Goal: Information Seeking & Learning: Learn about a topic

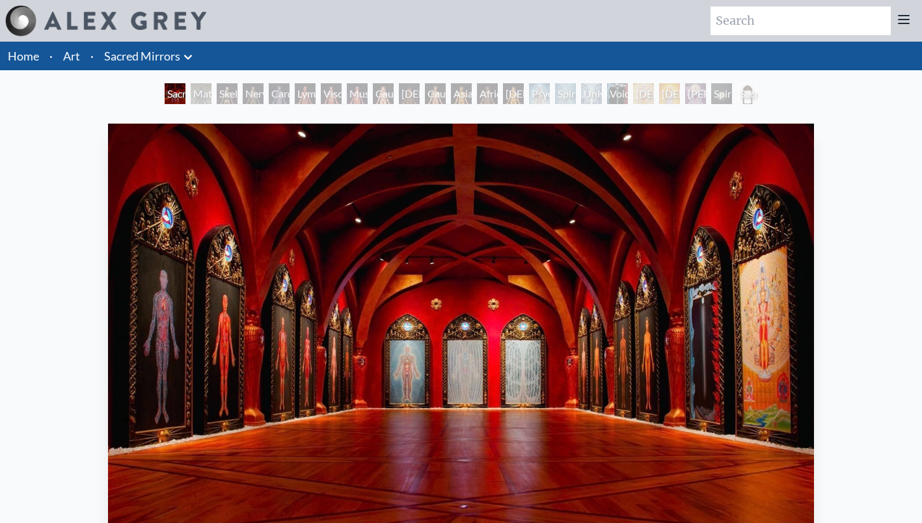
click at [196, 104] on div "Sacred Mirrors Room, Entheon Material World Skeletal System Nervous System Card…" at bounding box center [461, 95] width 599 height 25
click at [194, 98] on div "Material World" at bounding box center [201, 93] width 21 height 21
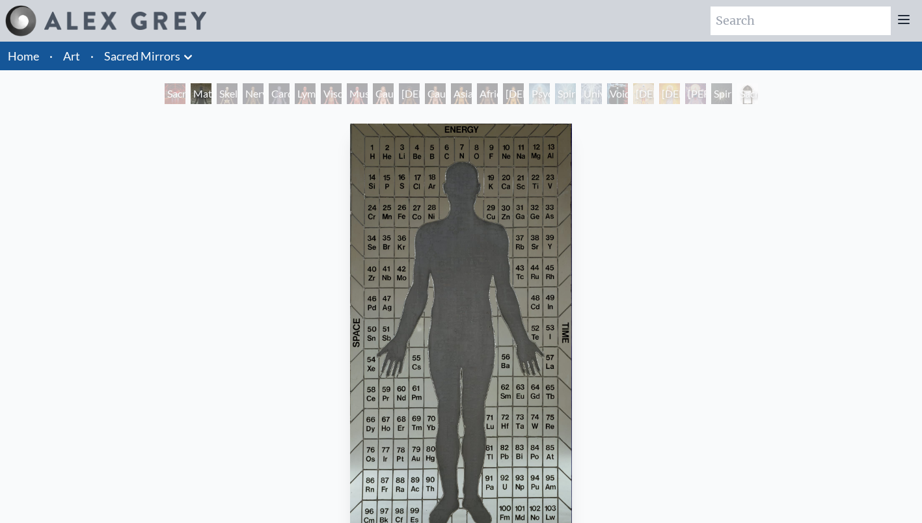
scroll to position [65, 0]
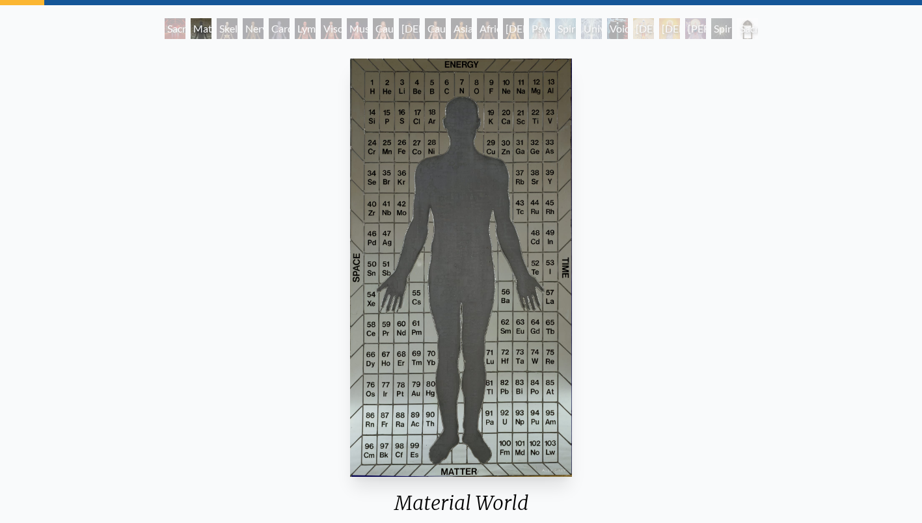
click at [227, 35] on div "Skeletal System" at bounding box center [227, 28] width 21 height 21
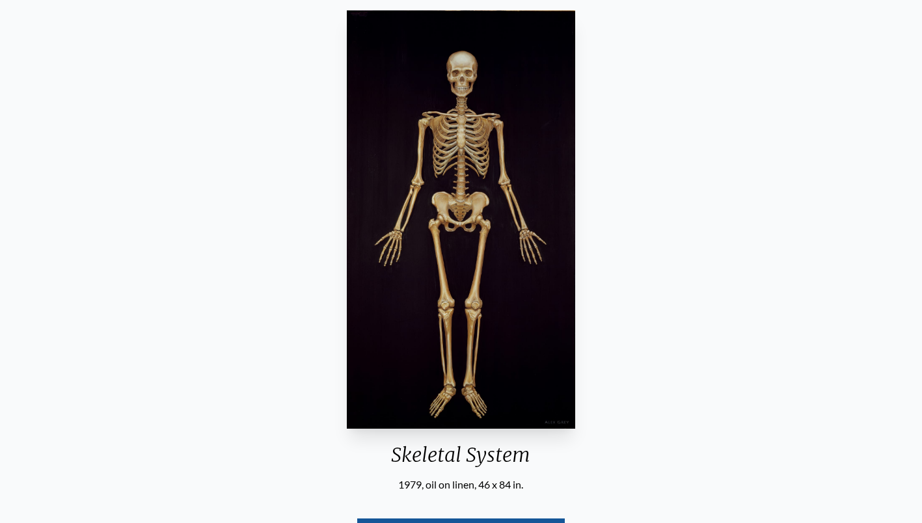
scroll to position [65, 0]
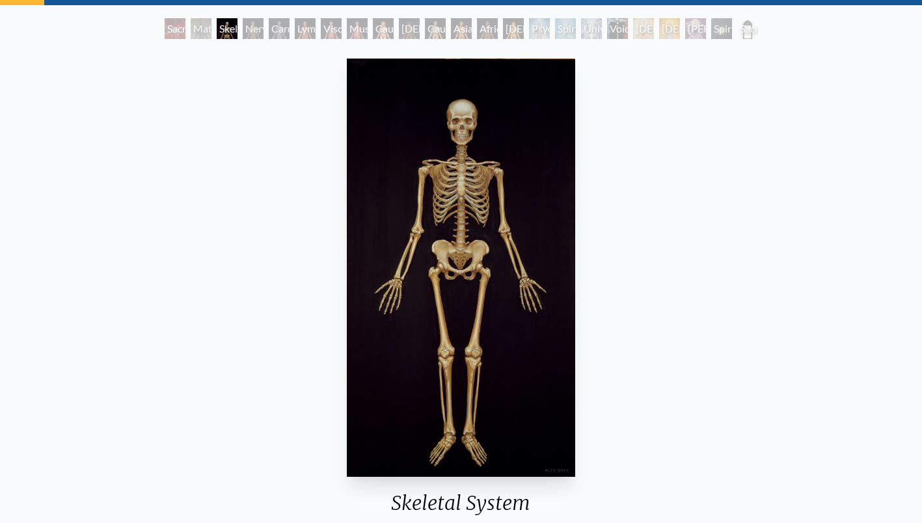
click at [269, 27] on div "Cardiovascular System" at bounding box center [279, 28] width 21 height 21
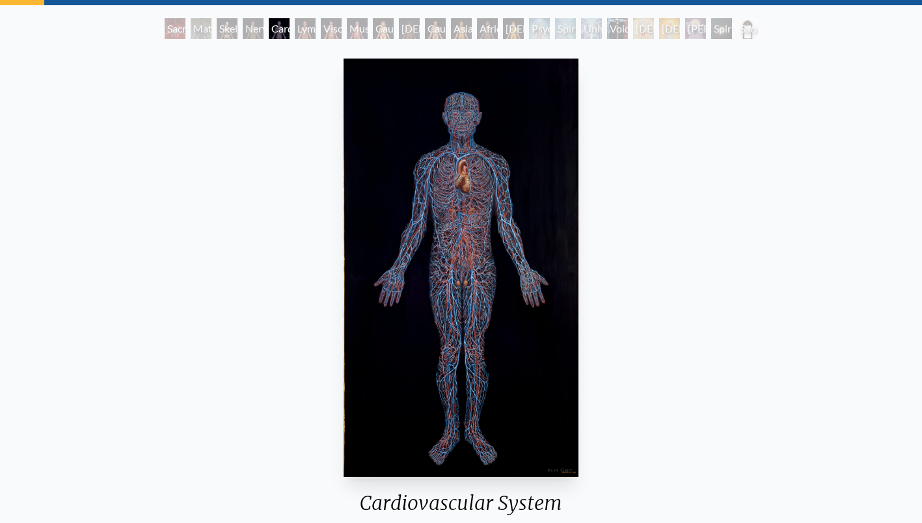
click at [340, 28] on div "Viscera" at bounding box center [331, 28] width 21 height 21
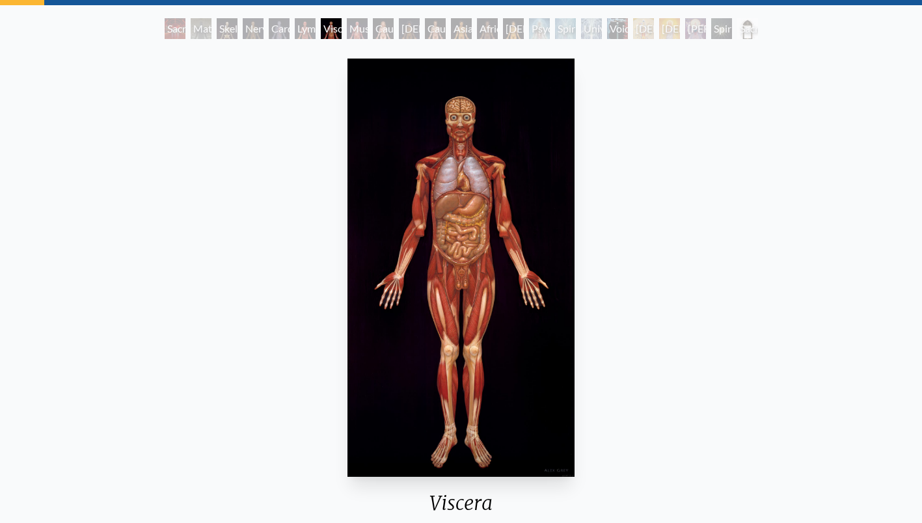
click at [365, 28] on div "Muscle System" at bounding box center [357, 28] width 21 height 21
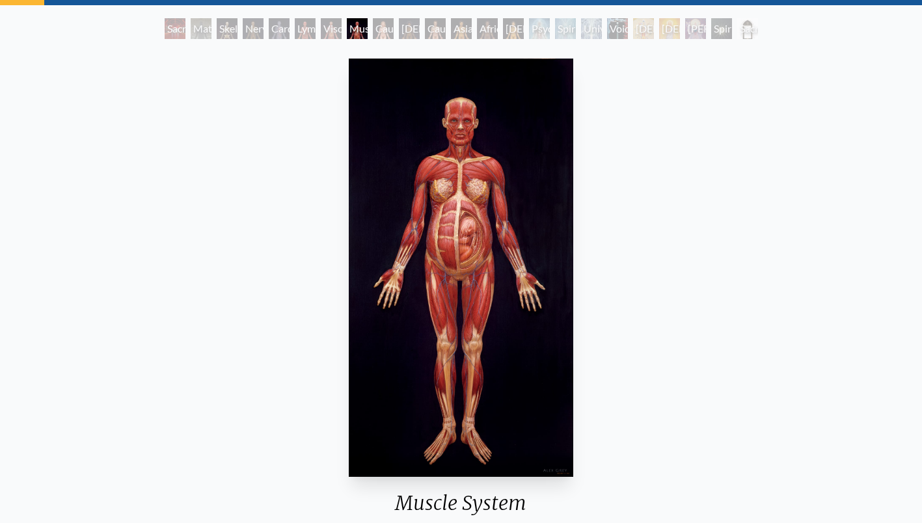
click at [400, 26] on div "[DEMOGRAPHIC_DATA] Woman" at bounding box center [409, 28] width 21 height 21
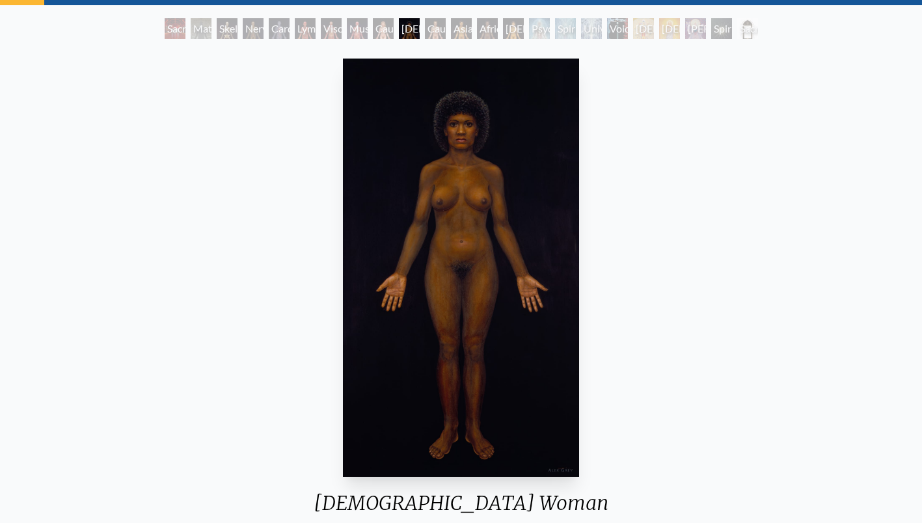
click at [472, 25] on div "Asian Man" at bounding box center [461, 28] width 21 height 21
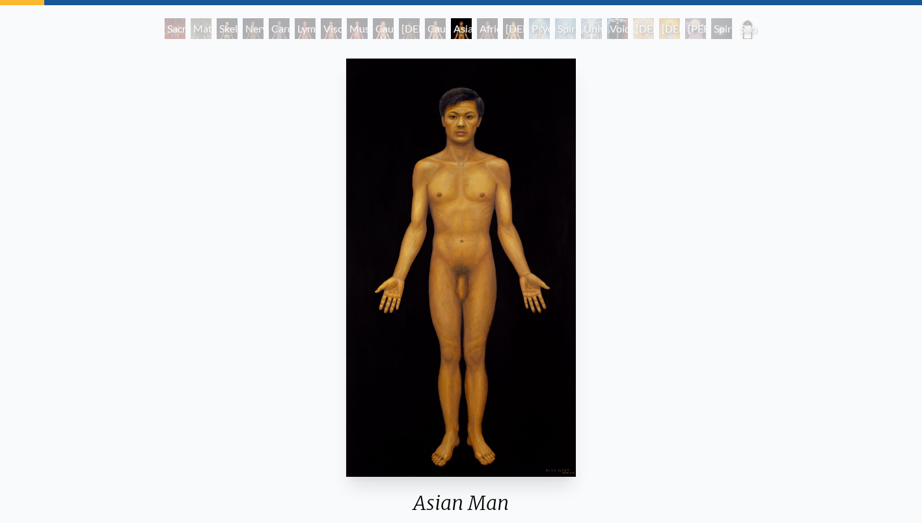
click at [498, 24] on div "African Man" at bounding box center [487, 28] width 21 height 21
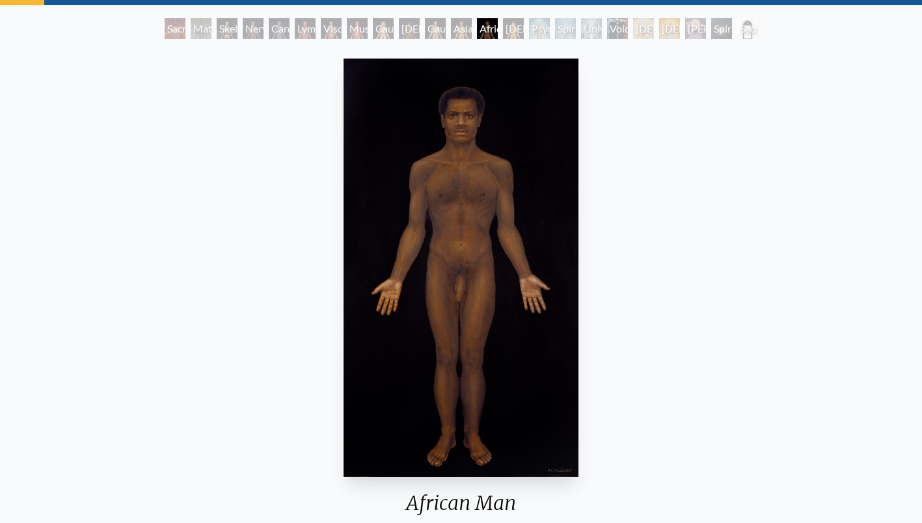
click at [531, 20] on div "Psychic Energy System" at bounding box center [539, 28] width 21 height 21
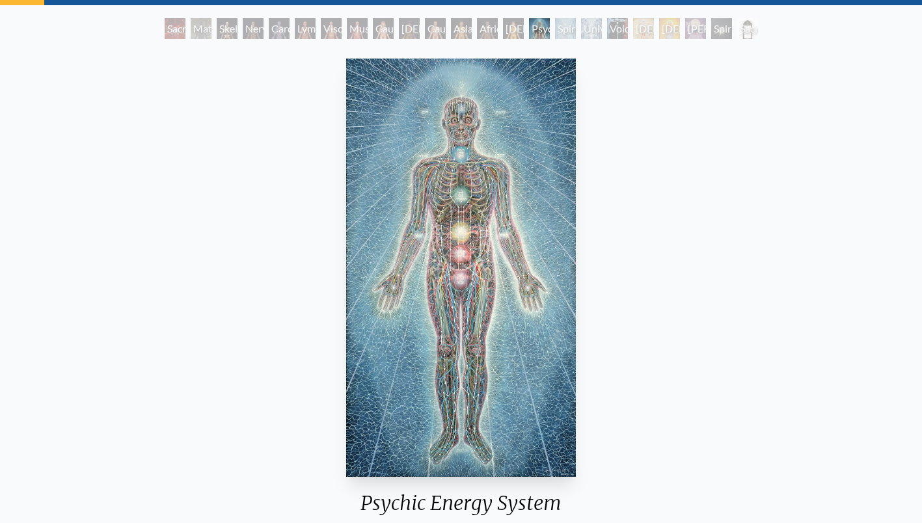
click at [565, 32] on div "Spiritual Energy System" at bounding box center [565, 28] width 21 height 21
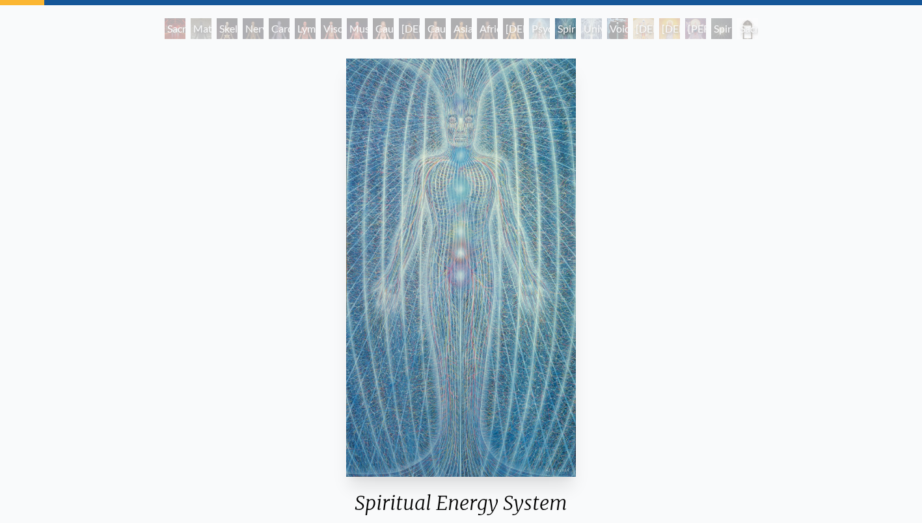
click at [628, 28] on div "Void Clear Light" at bounding box center [617, 28] width 21 height 21
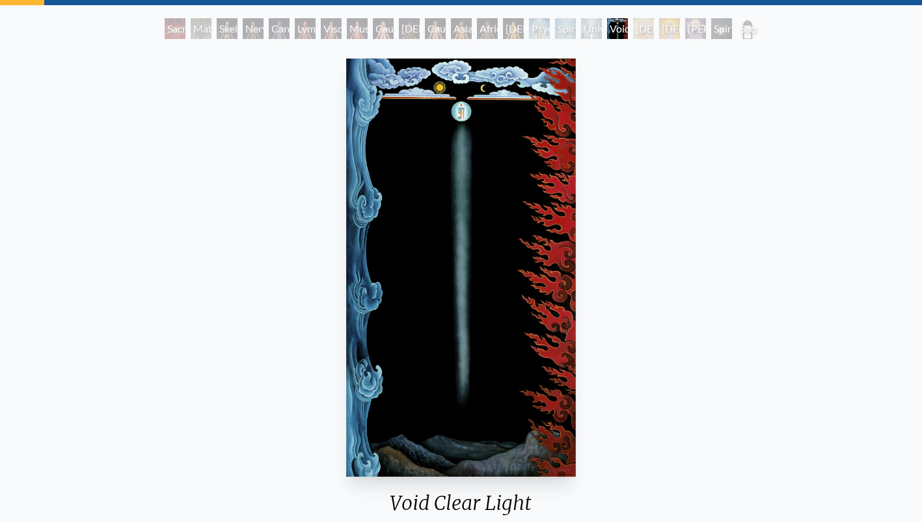
click at [665, 27] on div "[DEMOGRAPHIC_DATA]" at bounding box center [669, 28] width 21 height 21
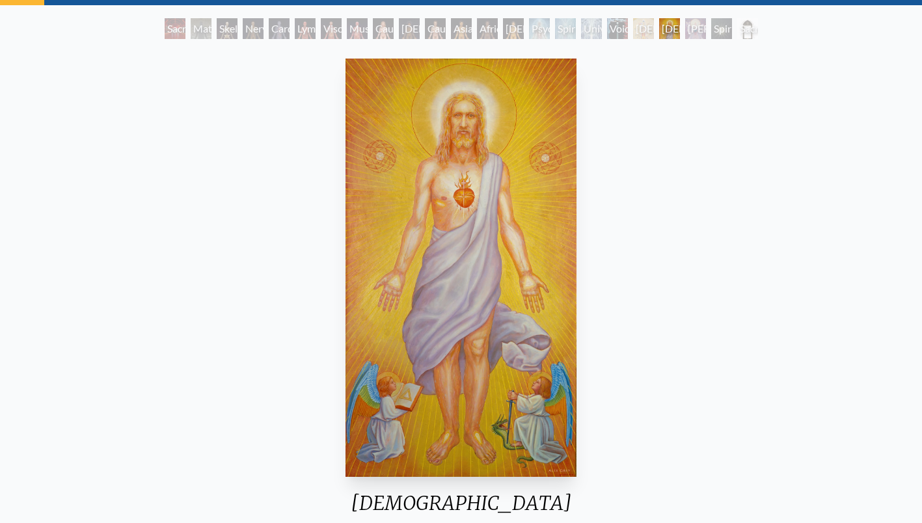
click at [694, 26] on div "[PERSON_NAME]" at bounding box center [695, 28] width 21 height 21
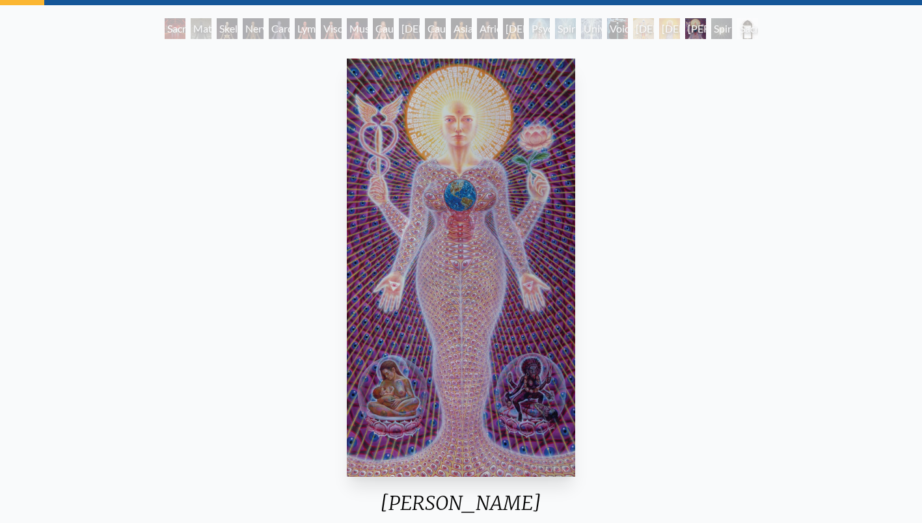
click at [721, 27] on div "Spiritual World" at bounding box center [721, 28] width 21 height 21
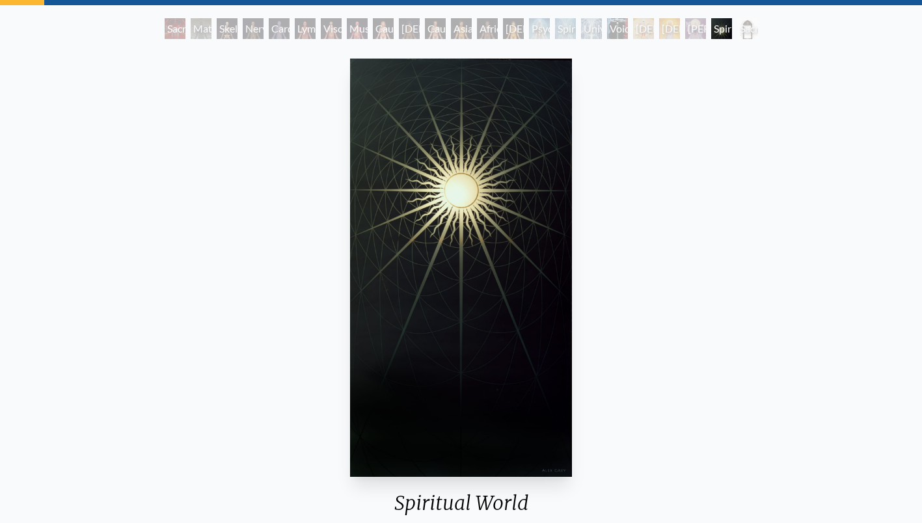
click at [543, 35] on div "Psychic Energy System" at bounding box center [539, 28] width 21 height 21
